Goal: Find specific page/section: Find specific page/section

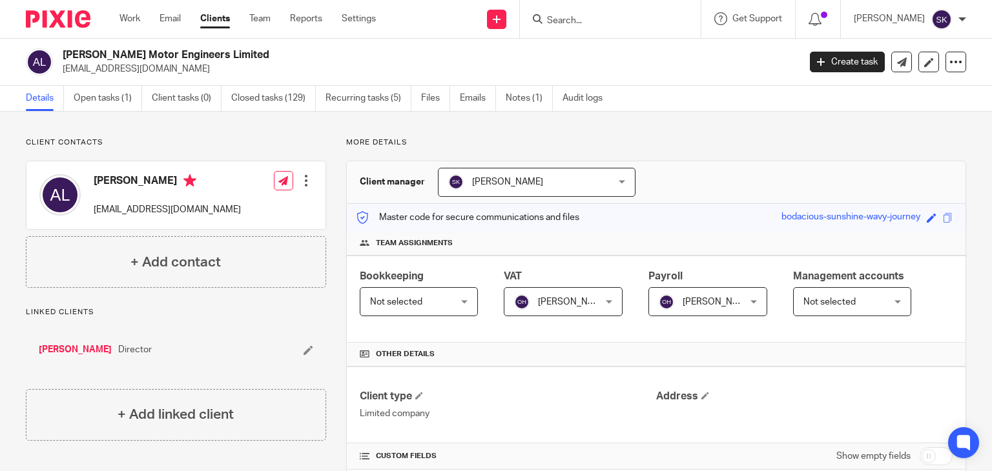
click at [597, 23] on input "Search" at bounding box center [604, 21] width 116 height 12
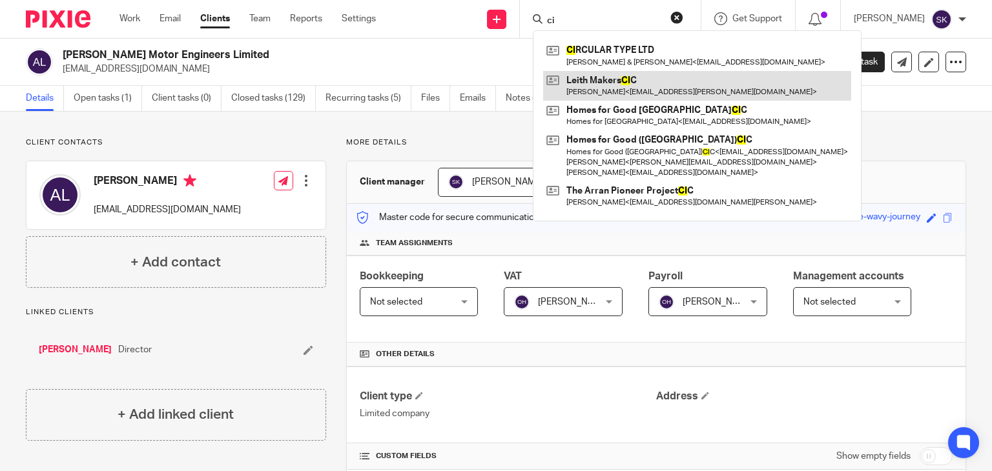
type input "ci"
click at [638, 73] on link at bounding box center [697, 86] width 308 height 30
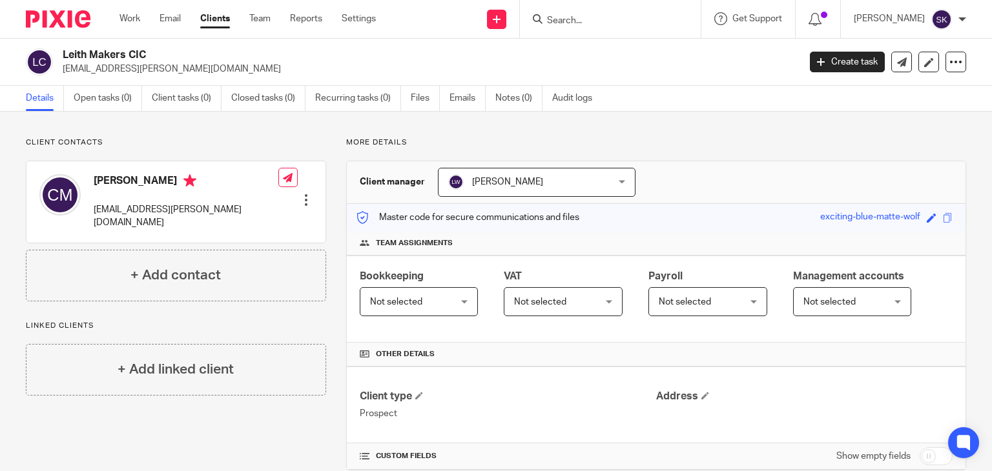
click at [662, 17] on input "Search" at bounding box center [604, 21] width 116 height 12
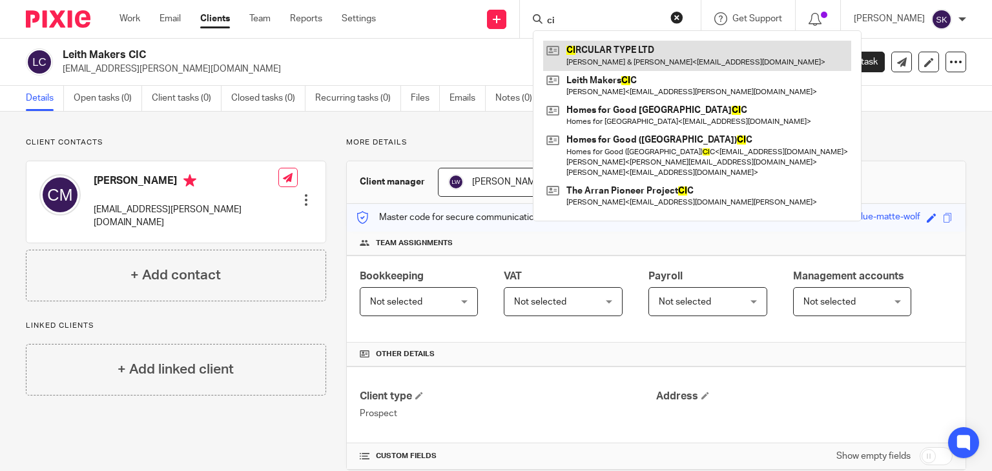
type input "ci"
click at [685, 55] on link at bounding box center [697, 56] width 308 height 30
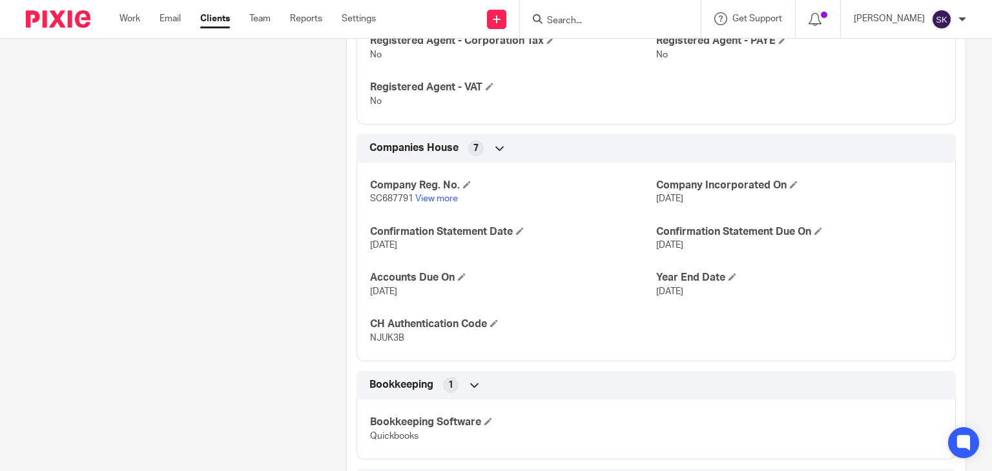
scroll to position [648, 0]
click at [599, 25] on input "Search" at bounding box center [604, 21] width 116 height 12
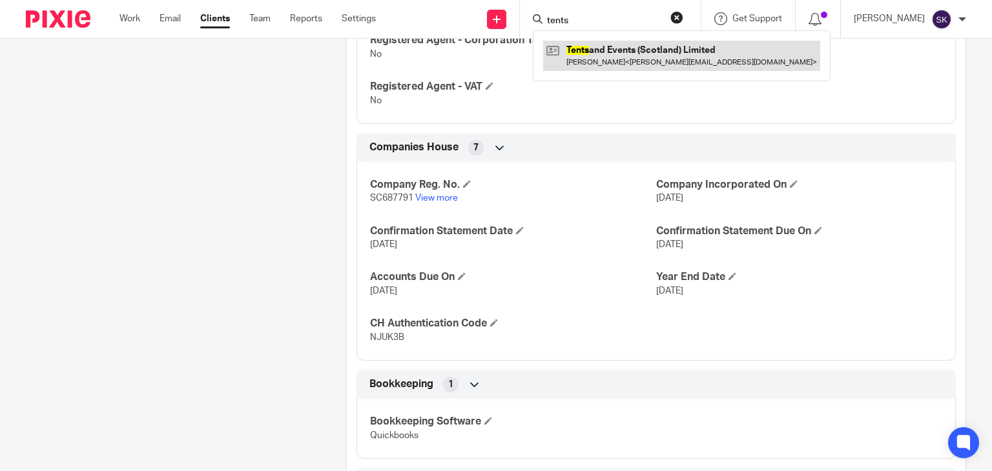
type input "tents"
click at [648, 44] on link at bounding box center [681, 56] width 277 height 30
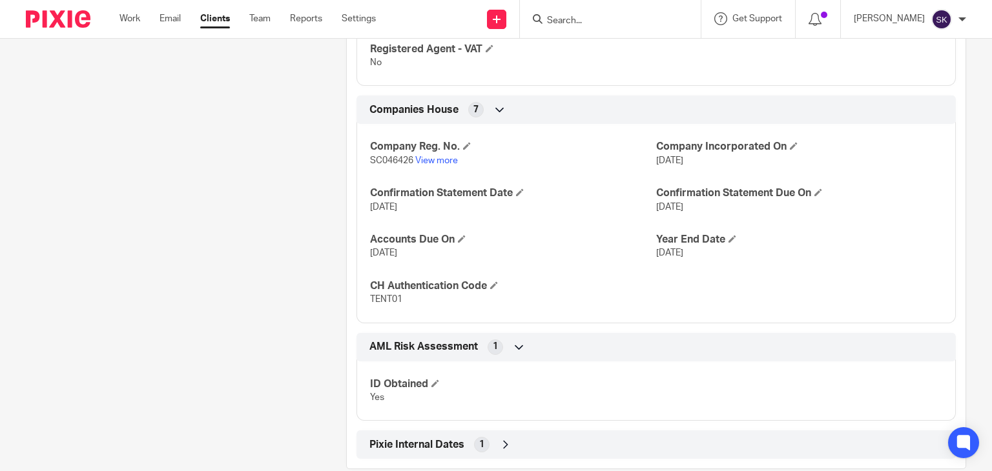
scroll to position [761, 0]
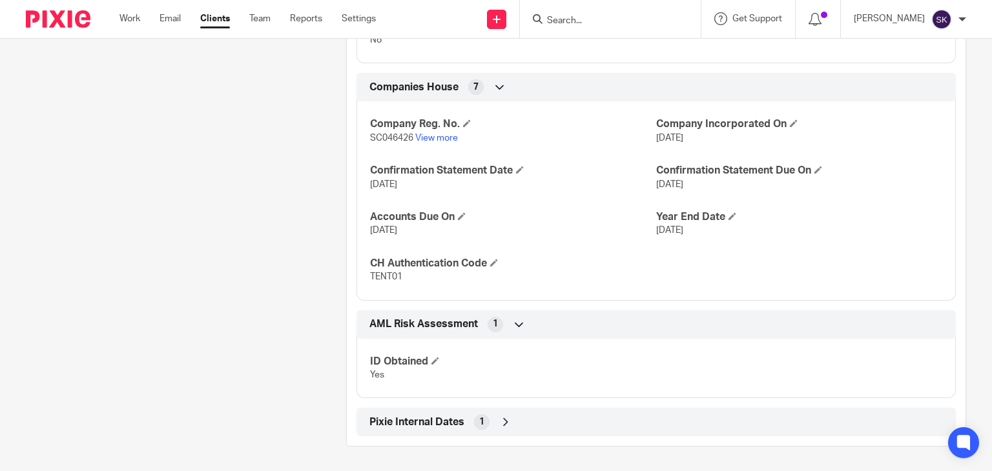
drag, startPoint x: 596, startPoint y: 4, endPoint x: 602, endPoint y: 21, distance: 18.4
click at [602, 21] on div at bounding box center [610, 19] width 181 height 38
click at [602, 21] on input "Search" at bounding box center [604, 21] width 116 height 12
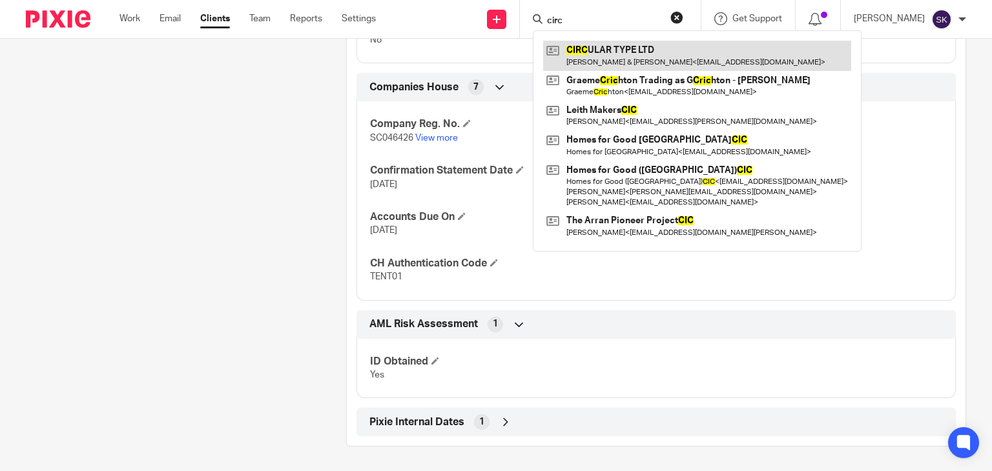
type input "circ"
click at [615, 57] on link at bounding box center [697, 56] width 308 height 30
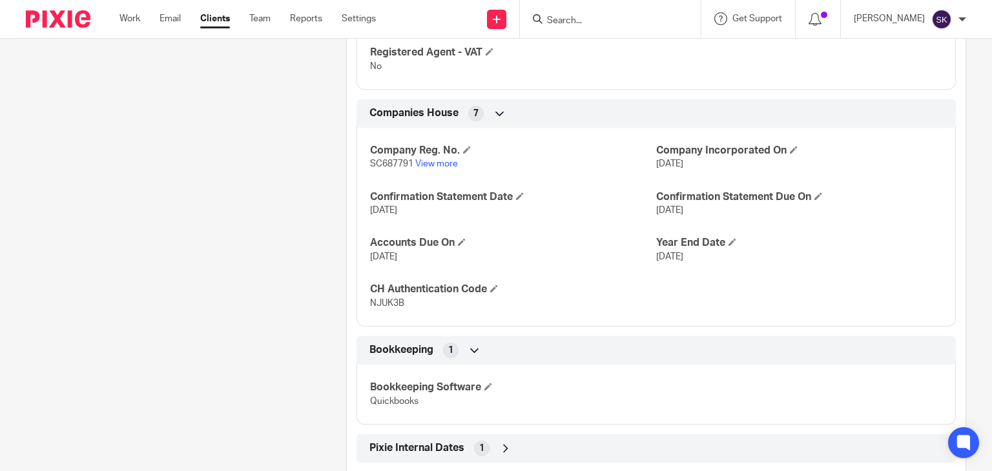
scroll to position [682, 0]
